Goal: Task Accomplishment & Management: Manage account settings

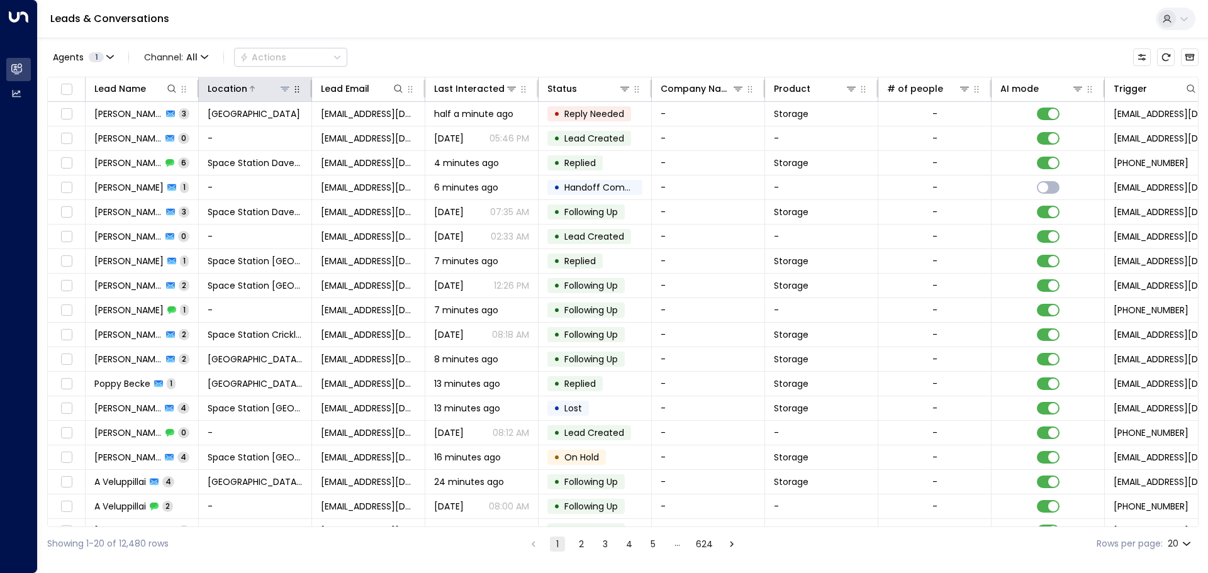
click at [290, 94] on button at bounding box center [285, 88] width 13 height 13
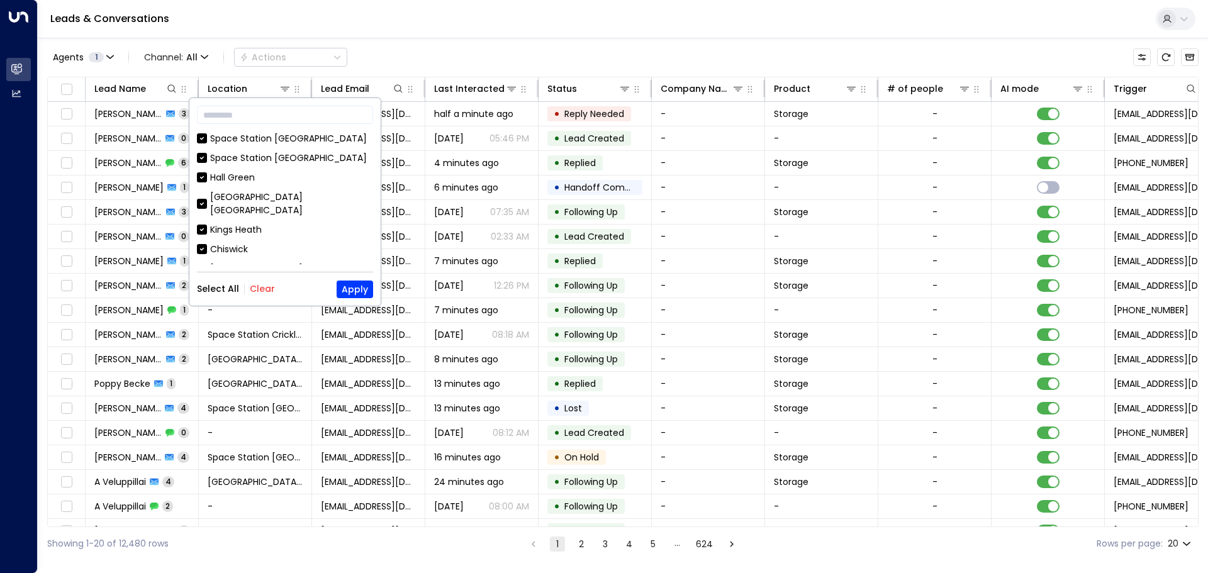
click at [253, 292] on button "Clear" at bounding box center [262, 289] width 25 height 10
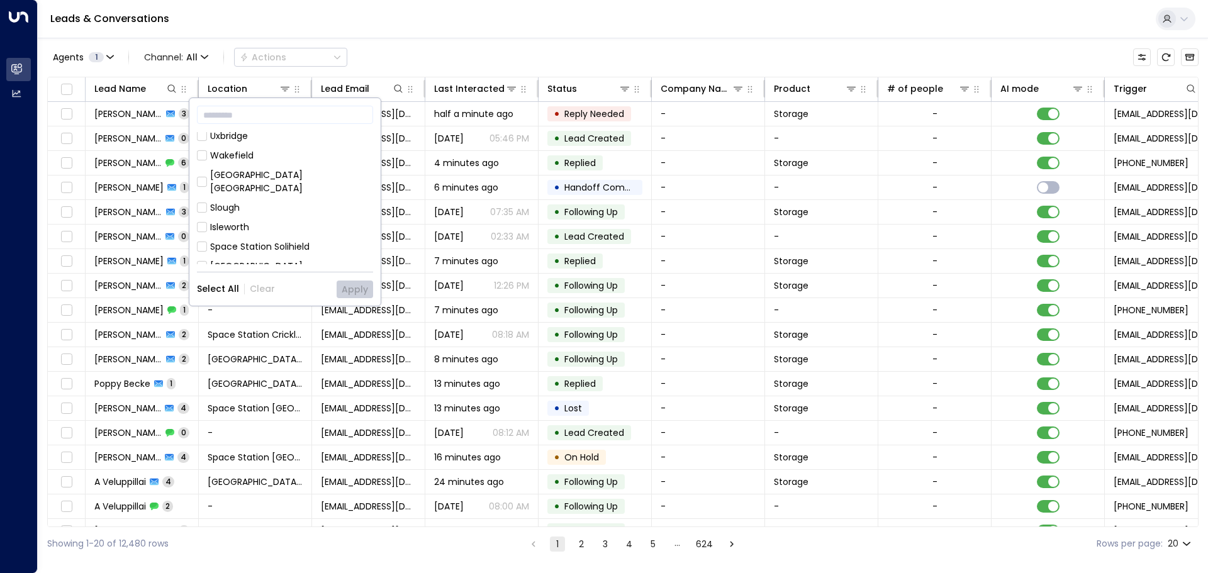
scroll to position [315, 0]
click at [294, 169] on div "[GEOGRAPHIC_DATA] [GEOGRAPHIC_DATA]" at bounding box center [291, 182] width 163 height 26
click at [371, 288] on button "Apply" at bounding box center [355, 290] width 37 height 18
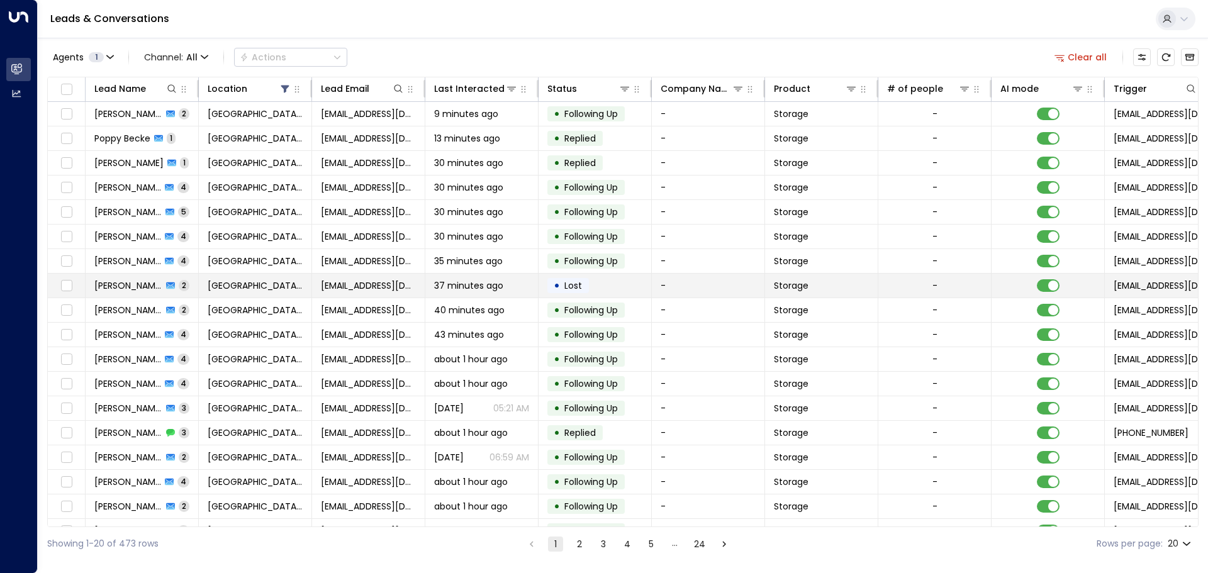
click at [483, 283] on span "37 minutes ago" at bounding box center [468, 285] width 69 height 13
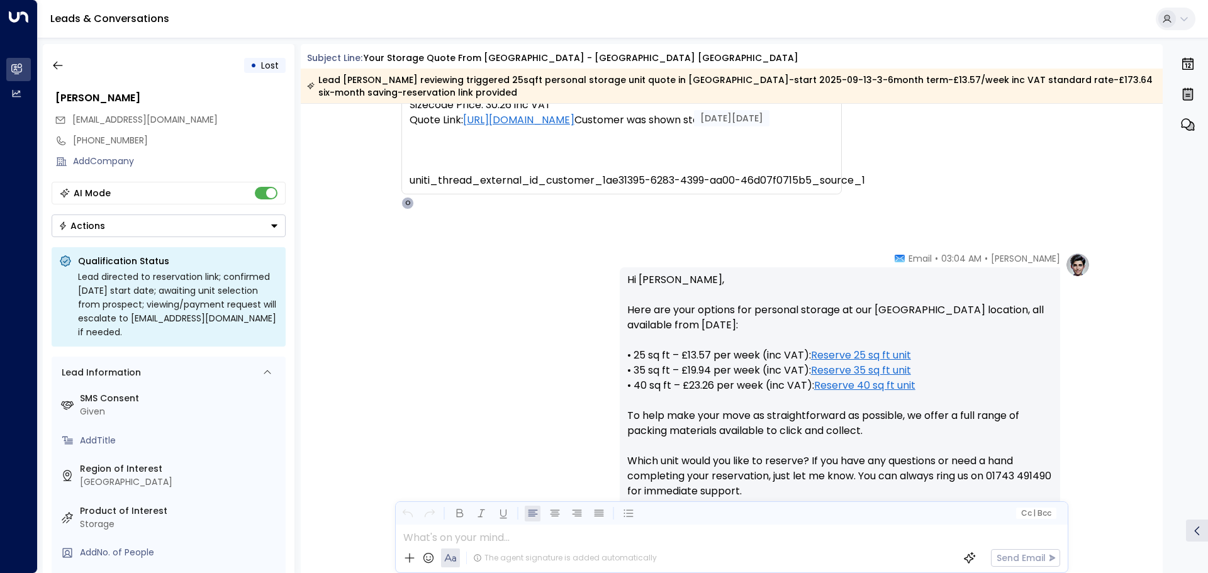
scroll to position [63, 0]
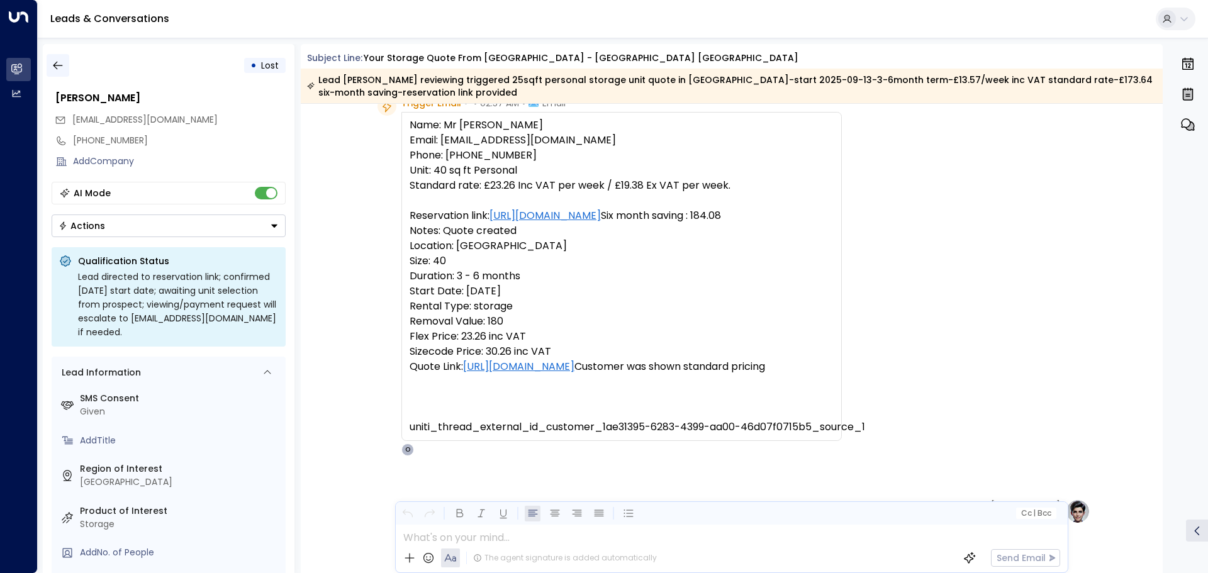
click at [55, 62] on icon "button" at bounding box center [58, 65] width 13 height 13
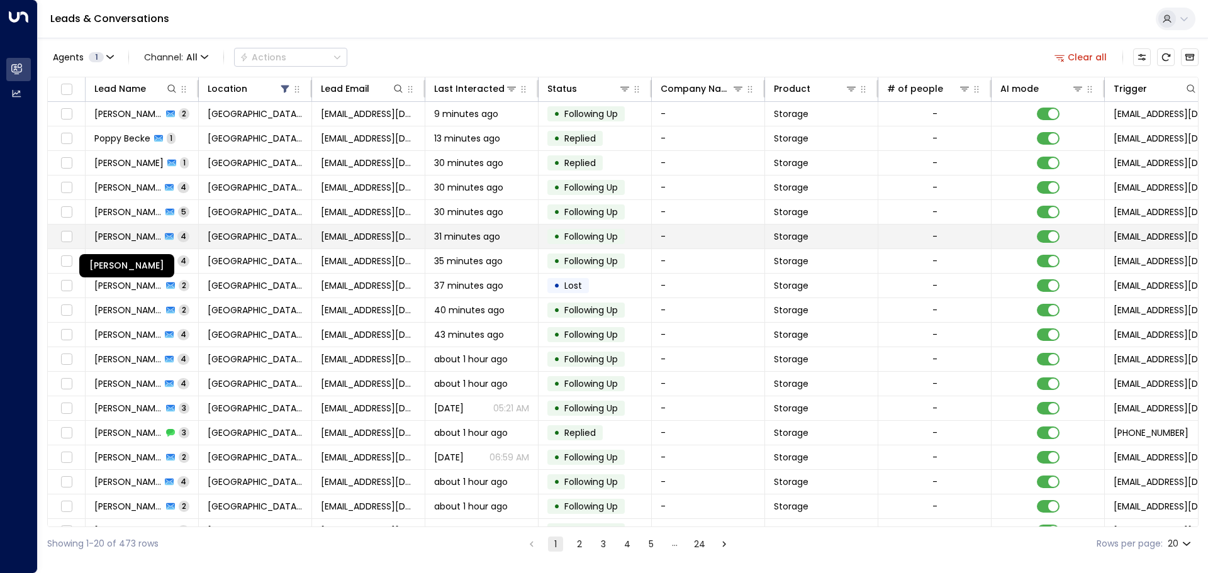
click at [160, 231] on span "[PERSON_NAME]" at bounding box center [127, 236] width 67 height 13
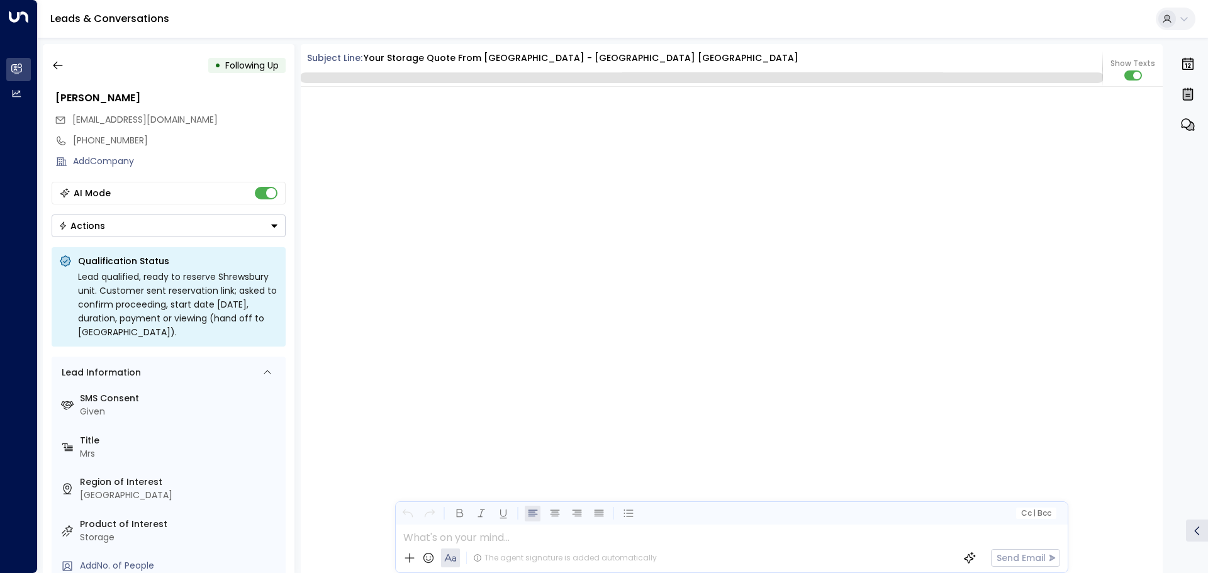
scroll to position [2580, 0]
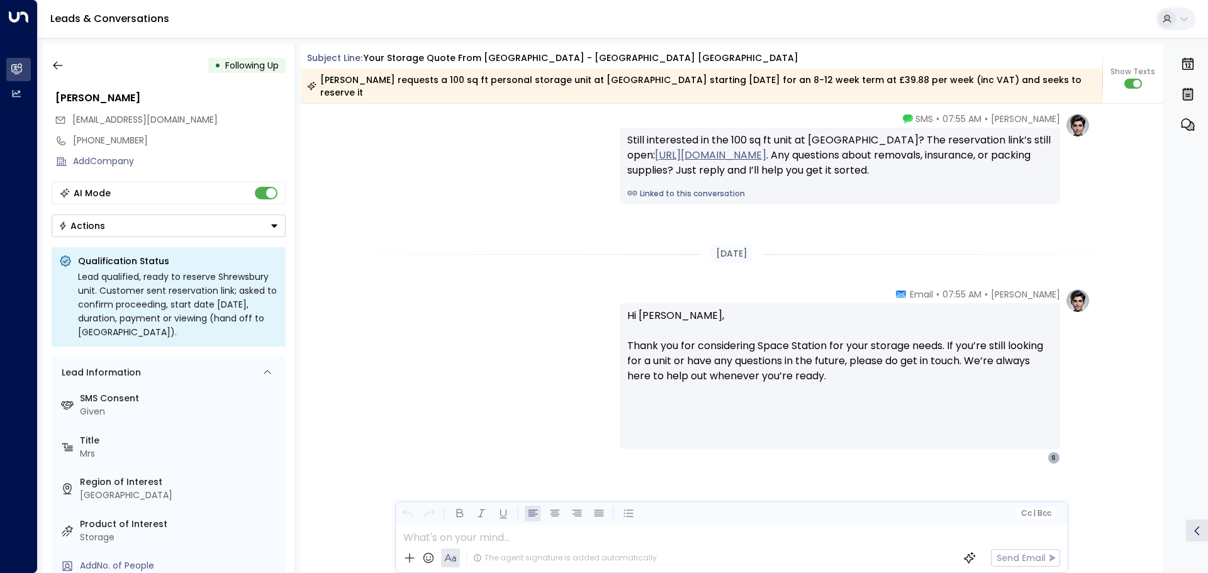
click at [120, 84] on div "• Following Up [PERSON_NAME] [EMAIL_ADDRESS][DOMAIN_NAME] [PHONE_NUMBER] Add Co…" at bounding box center [169, 308] width 252 height 529
click at [127, 100] on div "[PERSON_NAME]" at bounding box center [170, 98] width 230 height 15
drag, startPoint x: 127, startPoint y: 101, endPoint x: 58, endPoint y: 70, distance: 75.5
click at [58, 70] on icon "button" at bounding box center [58, 65] width 13 height 13
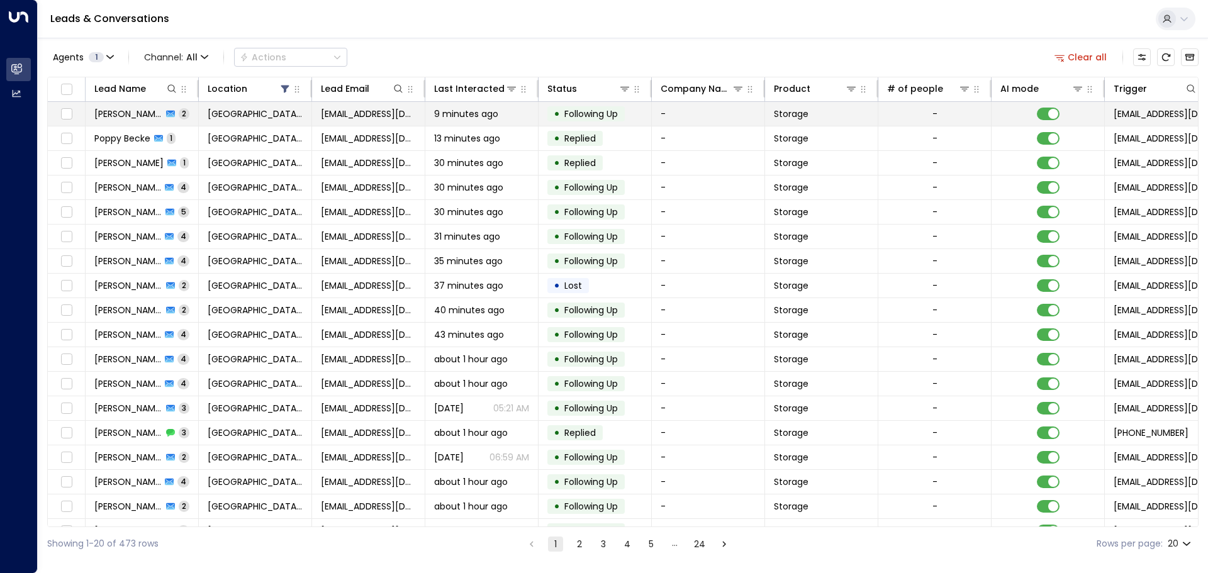
click at [196, 123] on td "[PERSON_NAME] 2" at bounding box center [142, 114] width 113 height 24
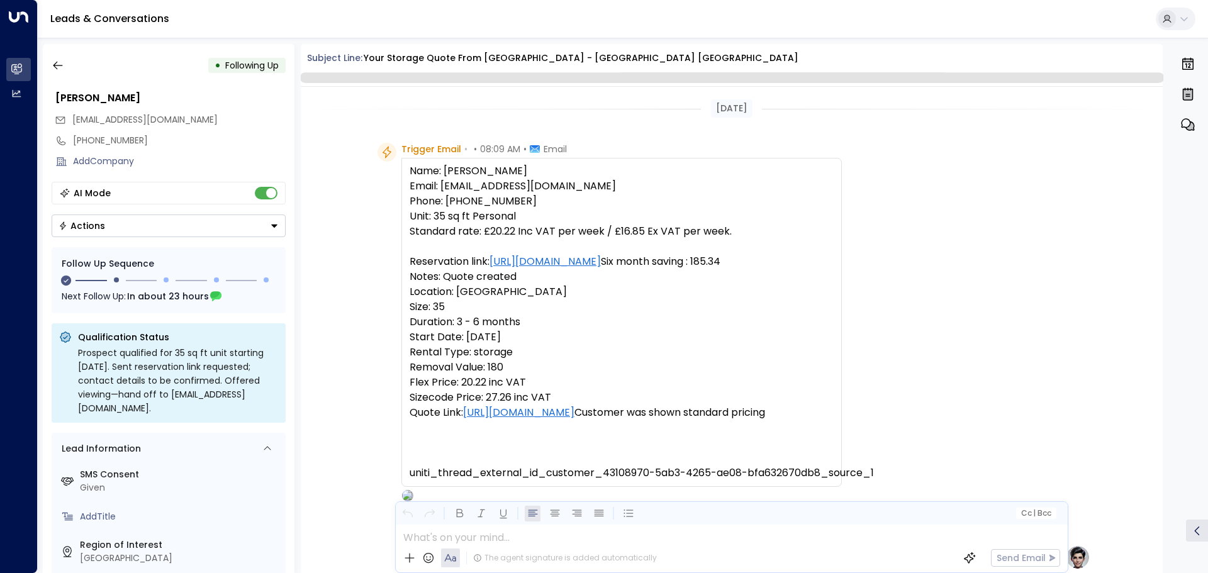
scroll to position [864, 0]
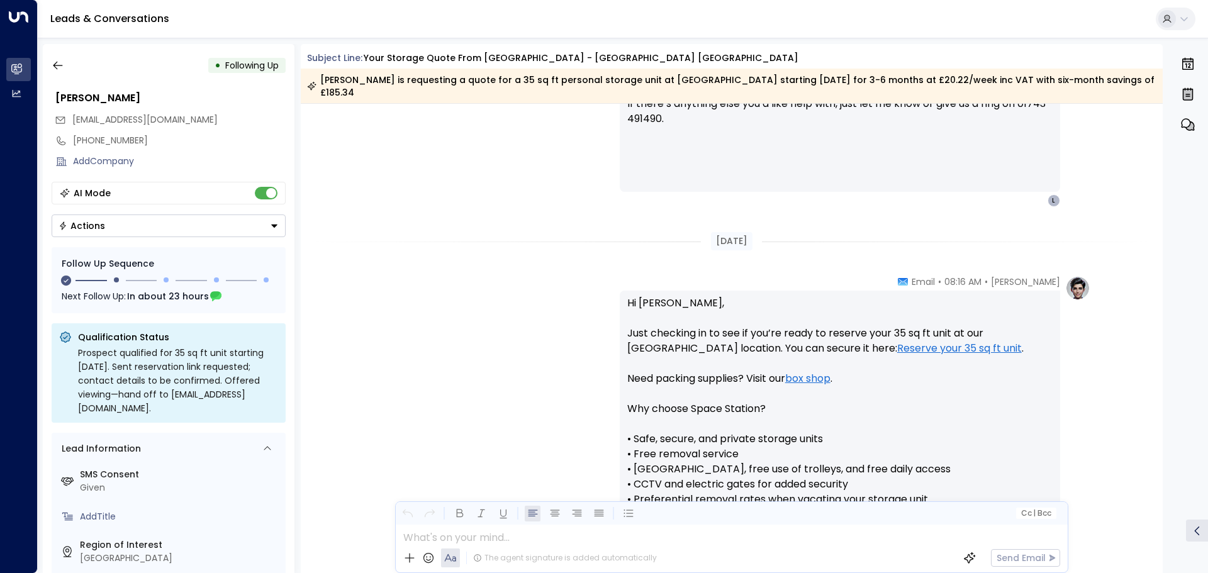
click at [45, 65] on div "• Following Up [PERSON_NAME] [EMAIL_ADDRESS][DOMAIN_NAME] [PHONE_NUMBER] Add Co…" at bounding box center [169, 308] width 252 height 529
click at [60, 62] on icon "button" at bounding box center [58, 65] width 13 height 13
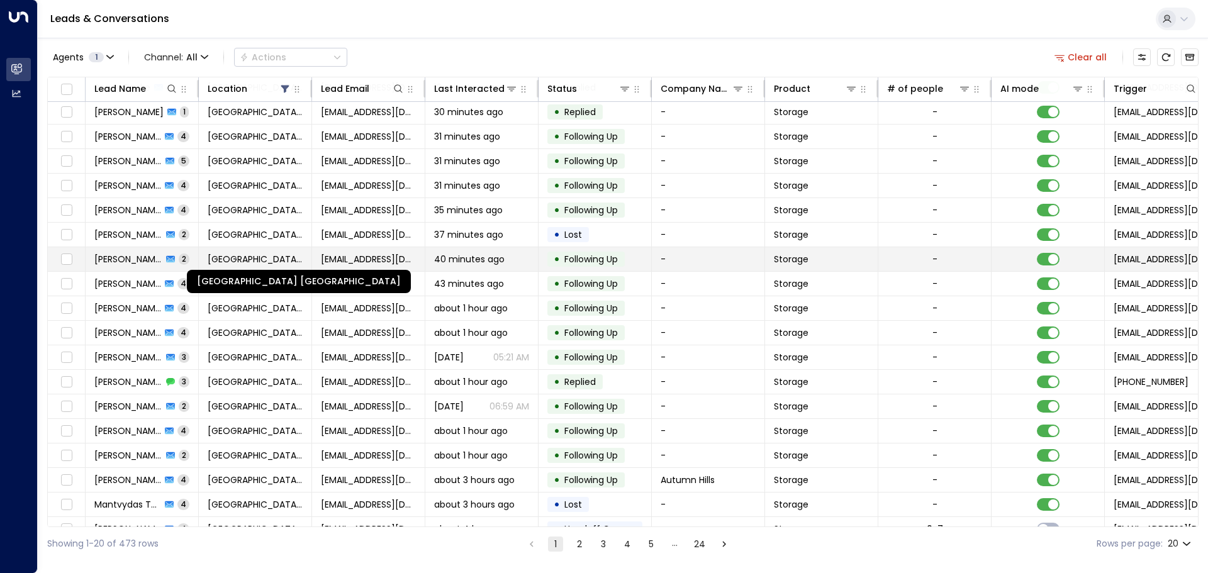
scroll to position [70, 0]
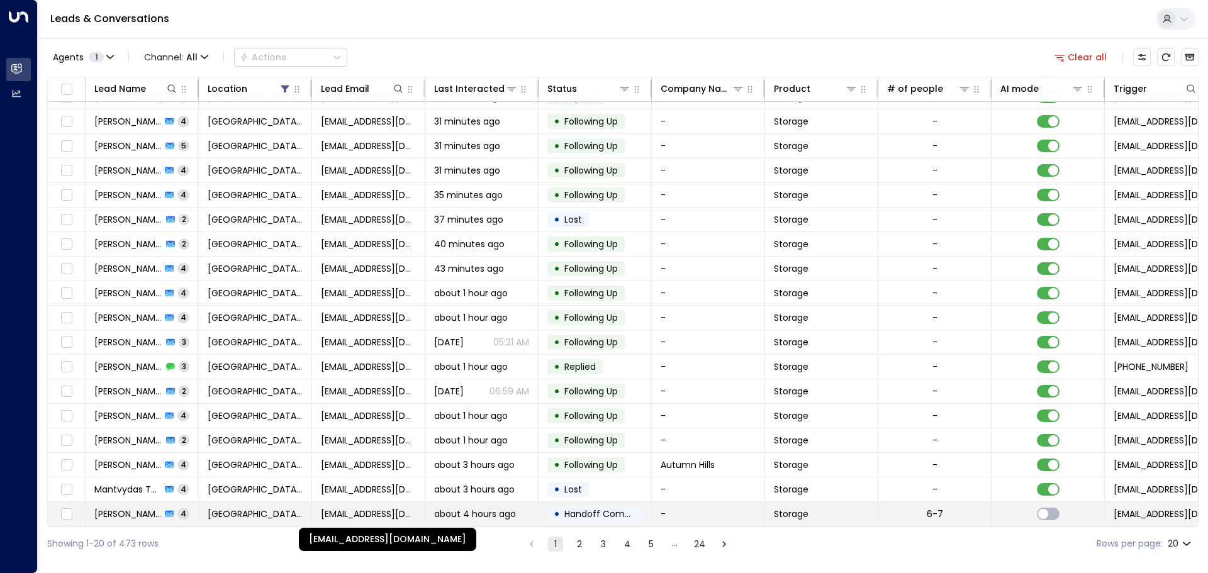
click at [334, 511] on span "[EMAIL_ADDRESS][DOMAIN_NAME]" at bounding box center [368, 514] width 95 height 13
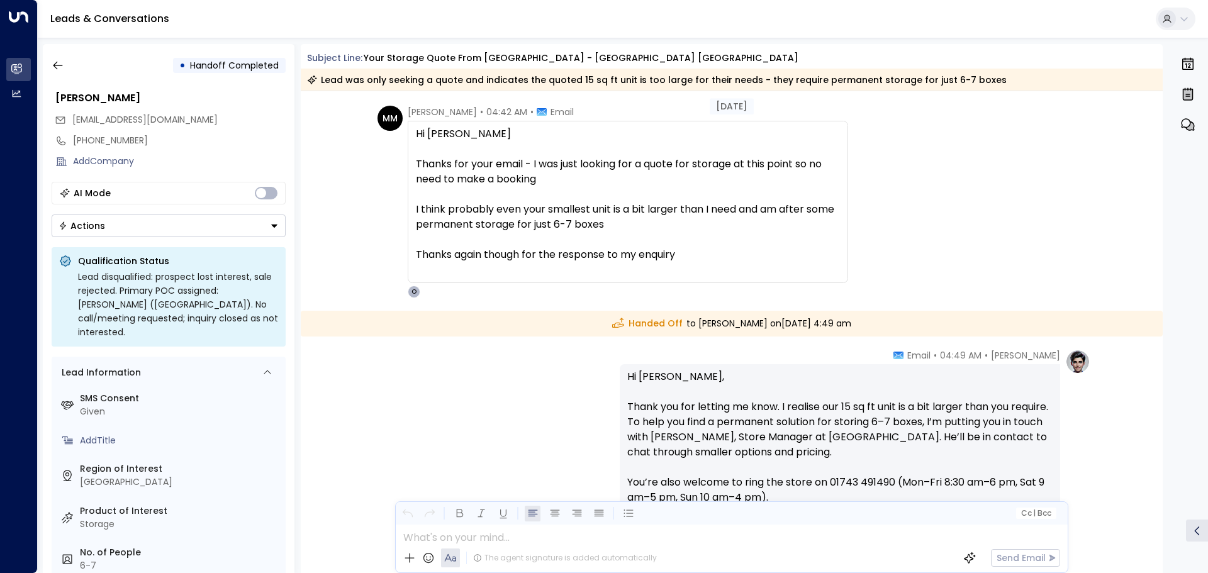
scroll to position [1407, 0]
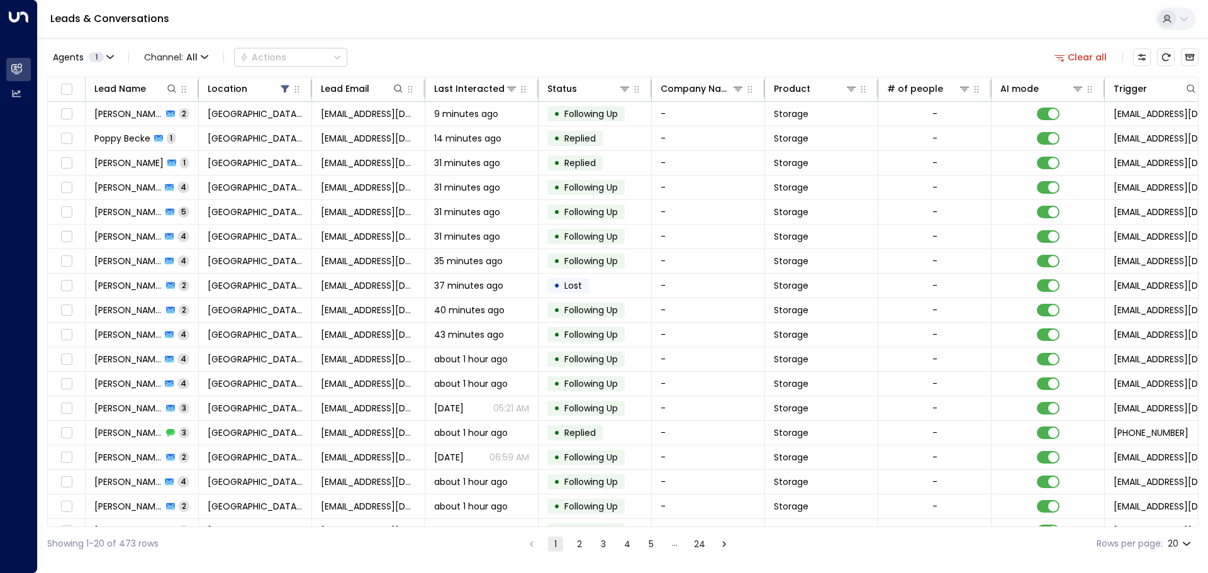
click at [590, 544] on ul "1 2 3 4 5 … 24" at bounding box center [628, 544] width 209 height 16
click at [585, 543] on button "2" at bounding box center [579, 544] width 15 height 15
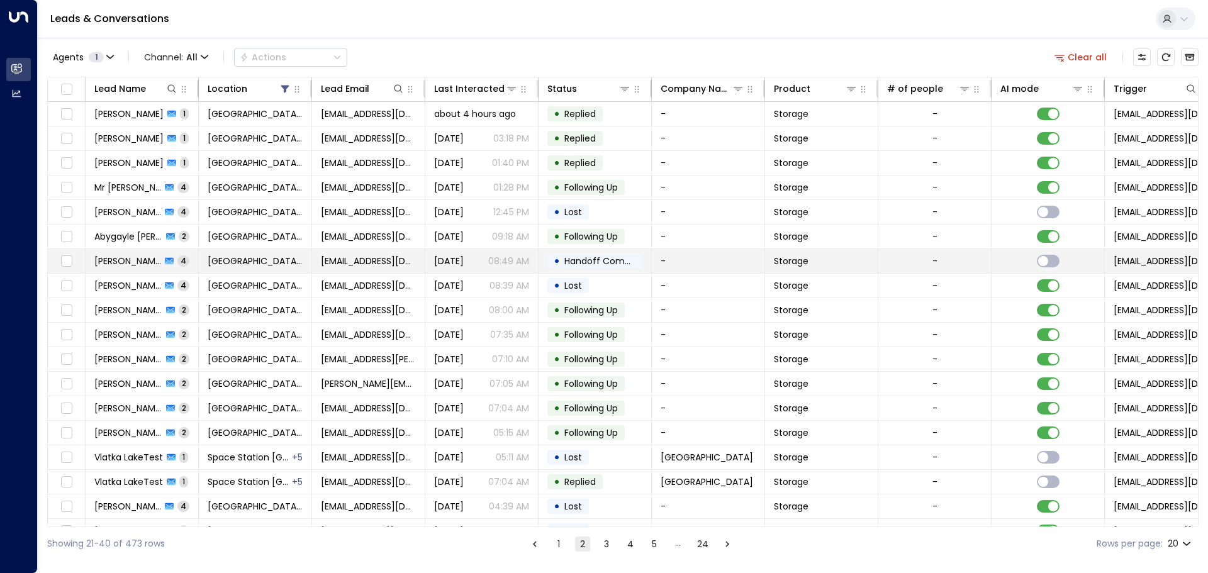
click at [206, 265] on td "[GEOGRAPHIC_DATA] [GEOGRAPHIC_DATA]" at bounding box center [255, 261] width 113 height 24
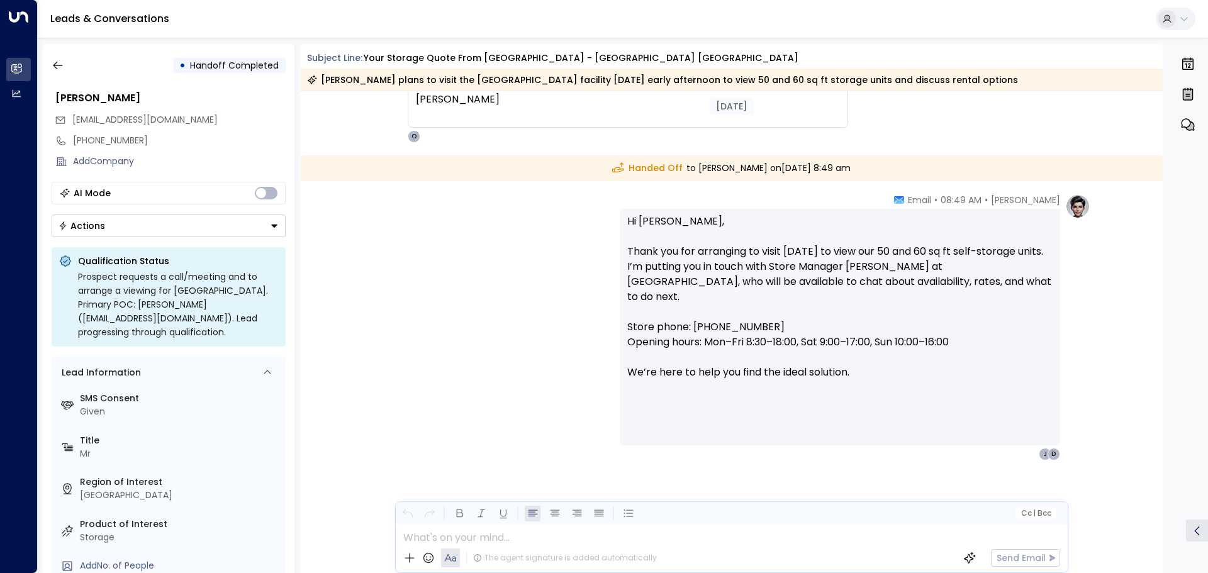
scroll to position [1816, 0]
